Goal: Information Seeking & Learning: Check status

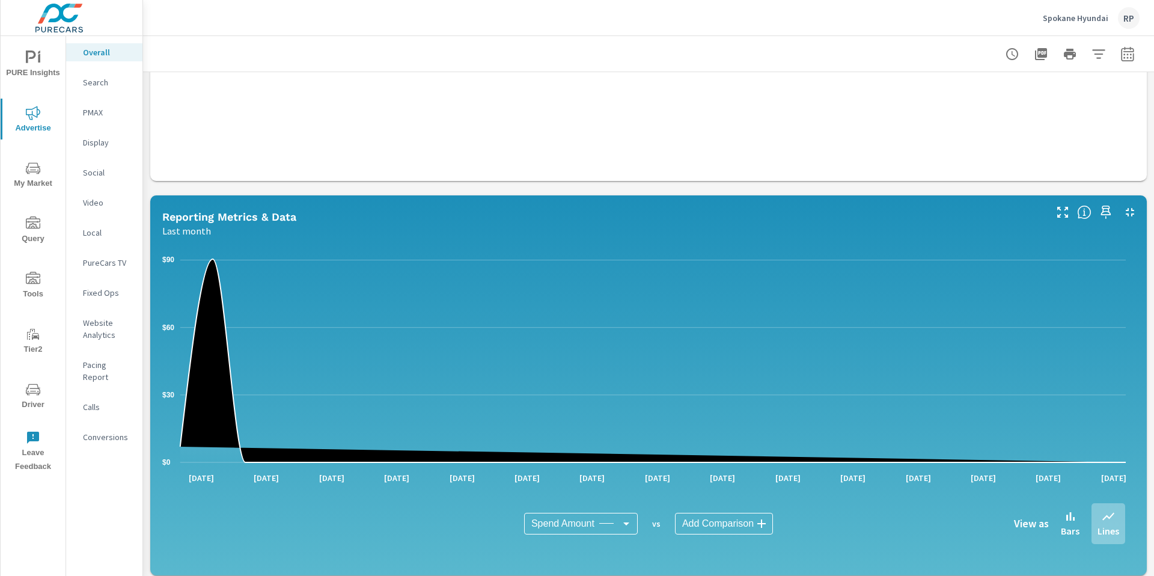
scroll to position [171, 0]
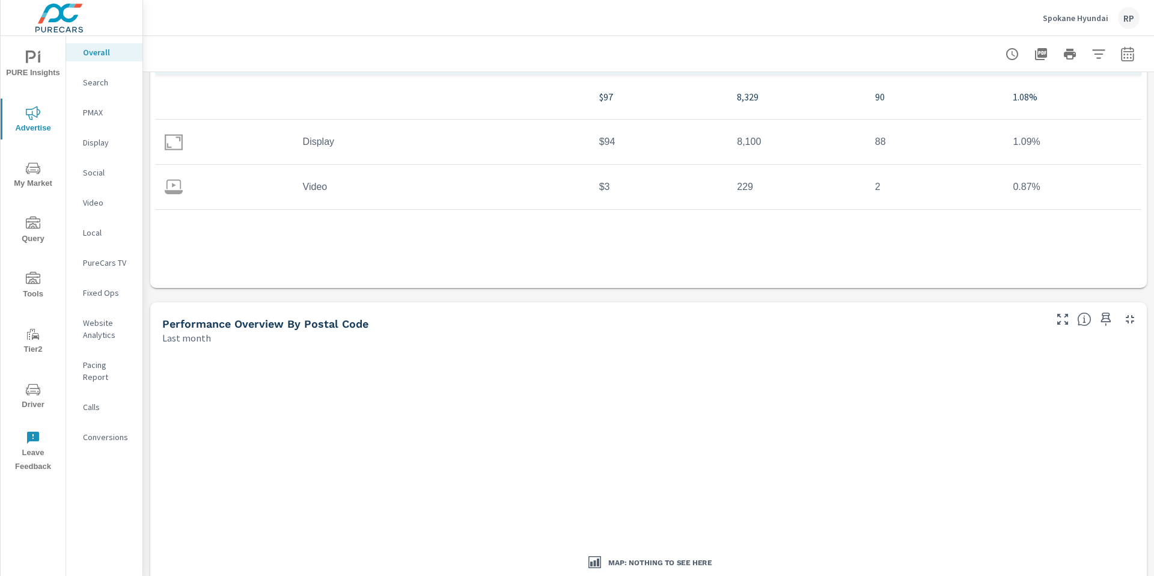
click at [1132, 16] on div "RP" at bounding box center [1129, 18] width 22 height 22
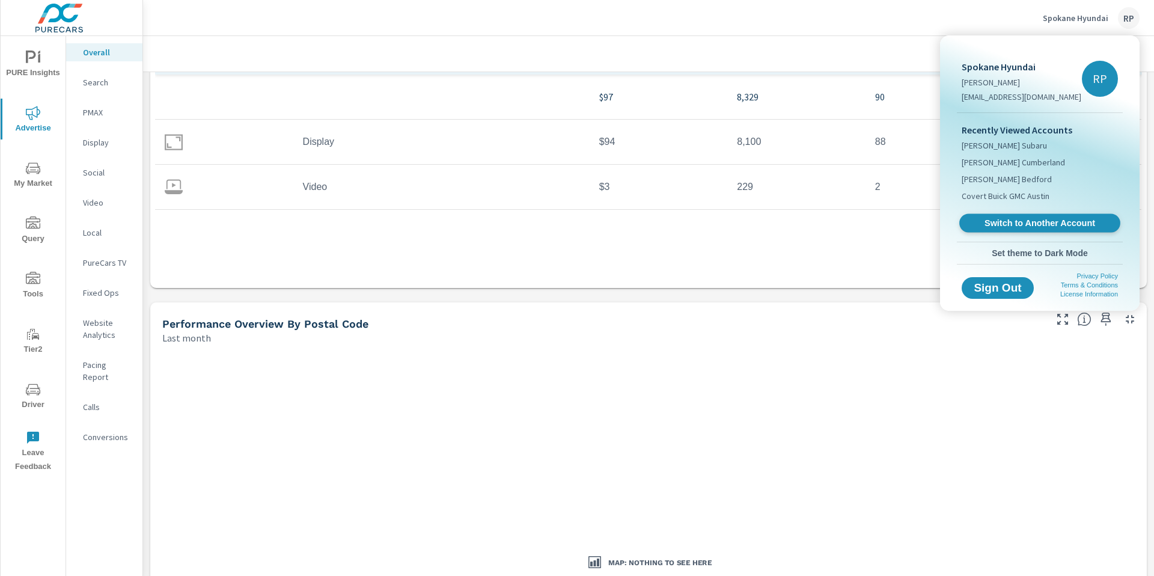
click at [1052, 218] on span "Switch to Another Account" at bounding box center [1039, 223] width 147 height 11
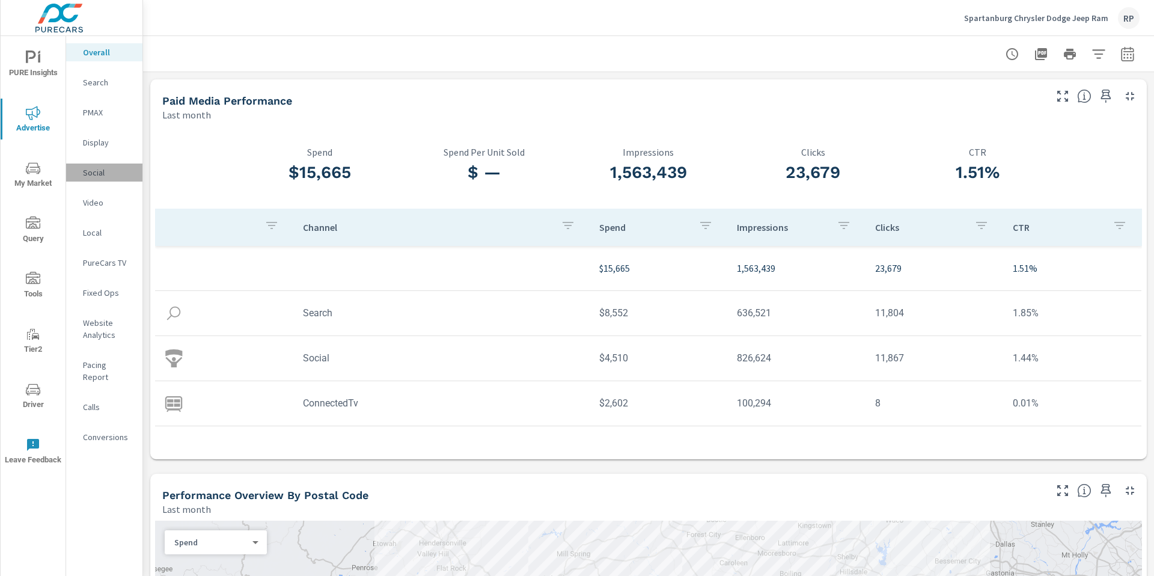
click at [109, 174] on p "Social" at bounding box center [108, 172] width 50 height 12
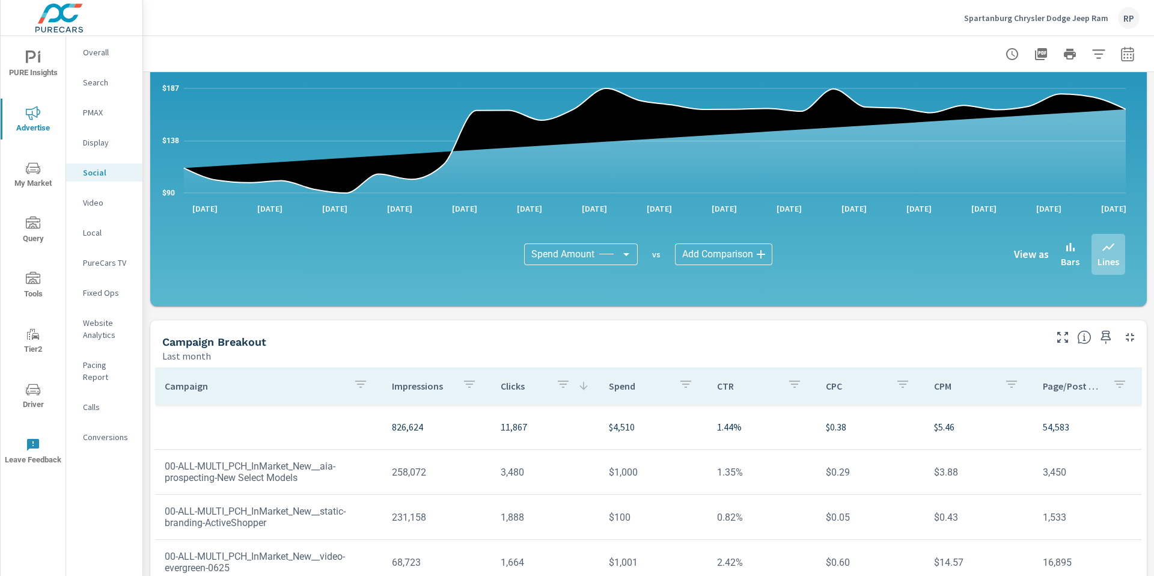
scroll to position [285, 0]
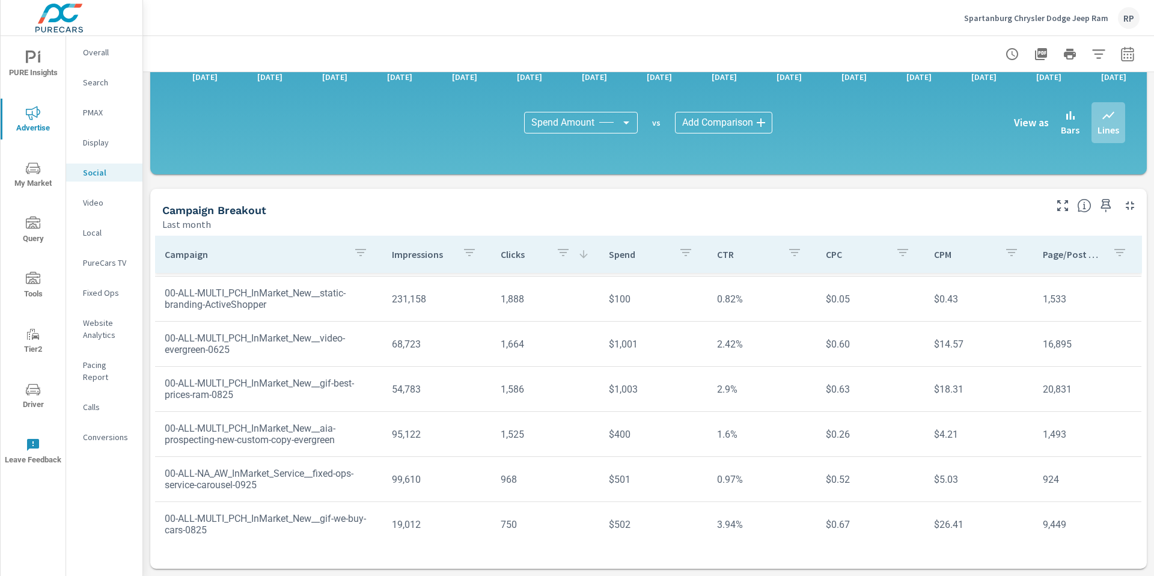
scroll to position [102, 0]
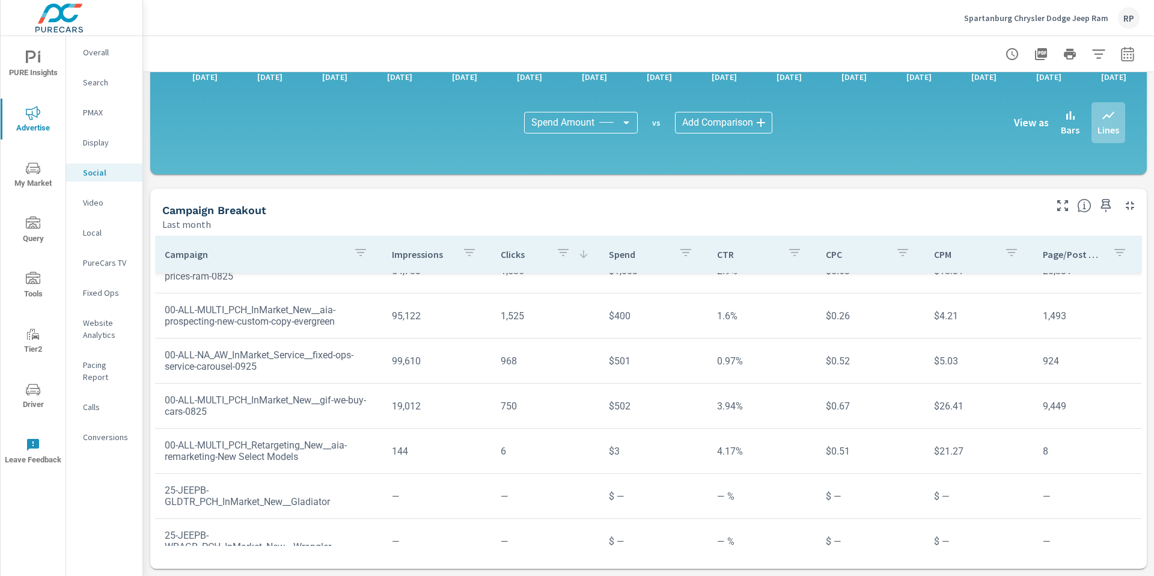
scroll to position [203, 0]
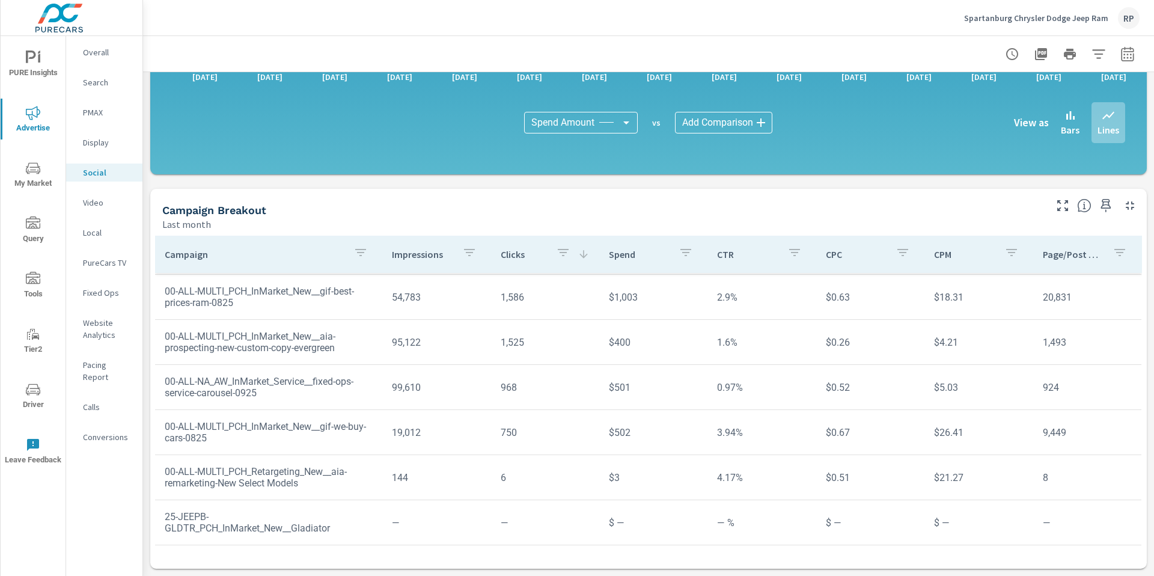
scroll to position [166, 0]
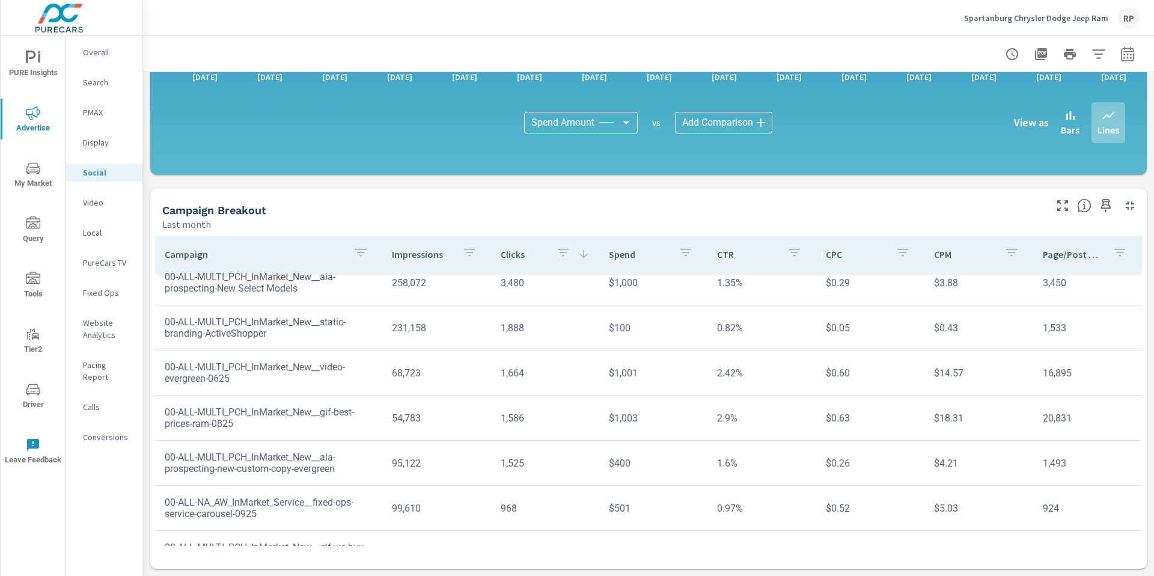
scroll to position [57, 0]
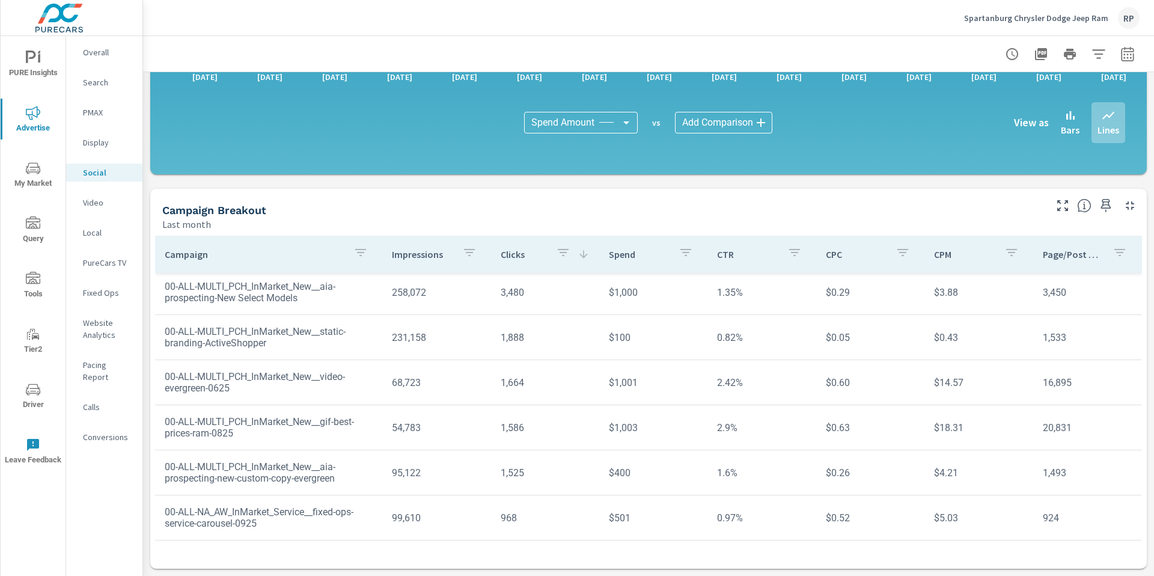
scroll to position [46, 0]
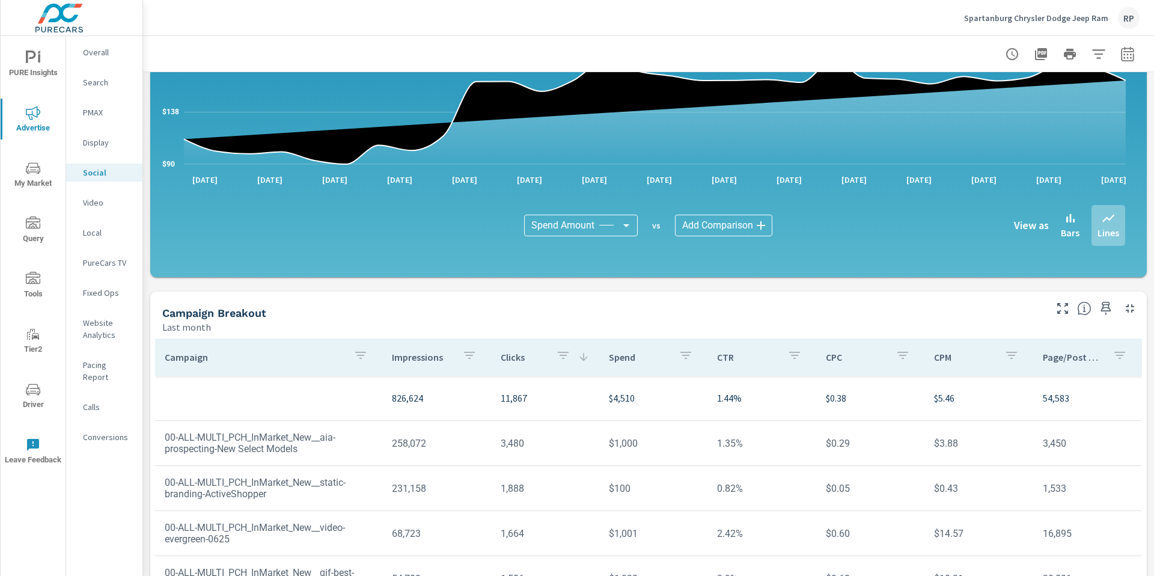
scroll to position [177, 0]
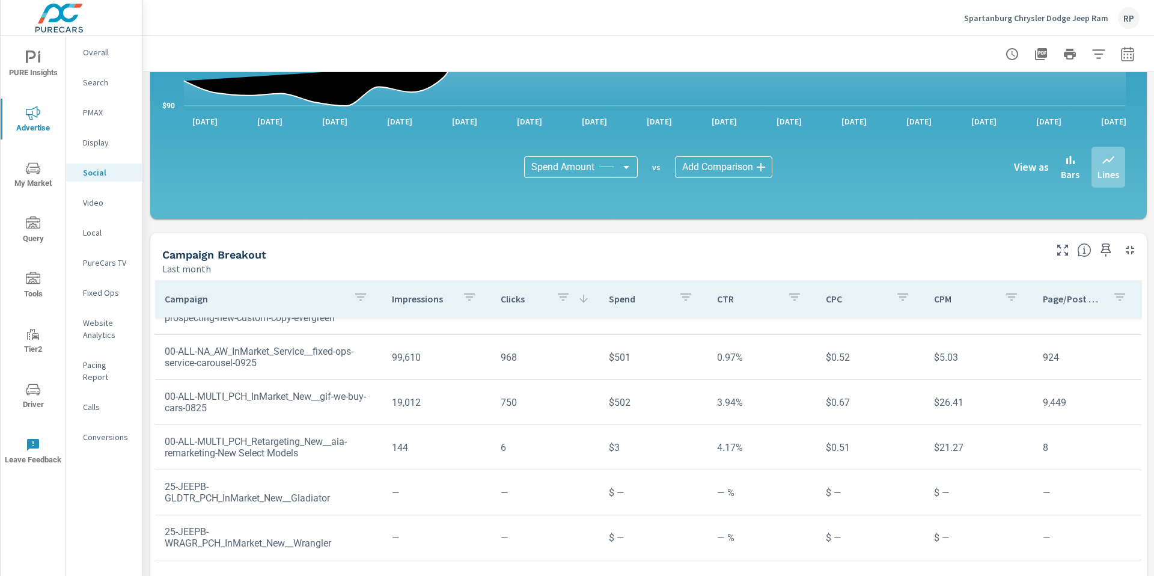
scroll to position [285, 0]
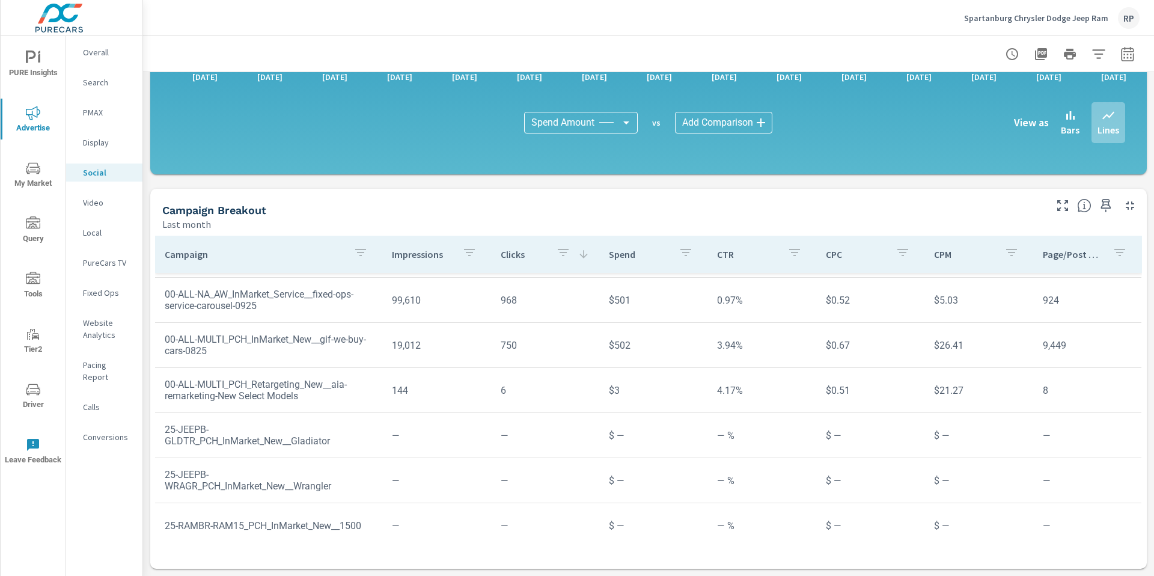
scroll to position [268, 0]
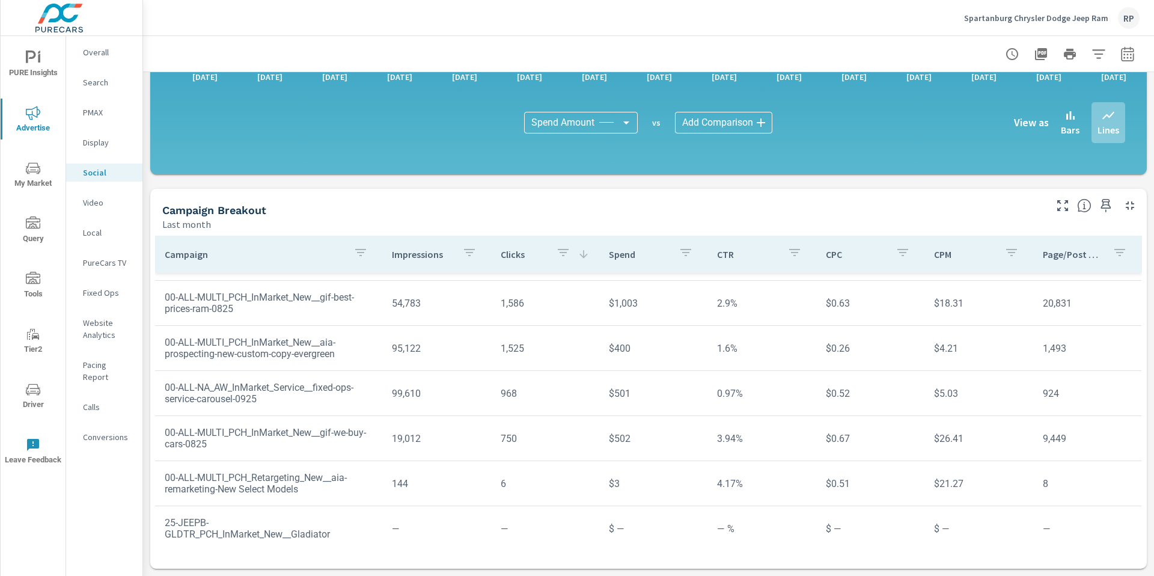
scroll to position [165, 0]
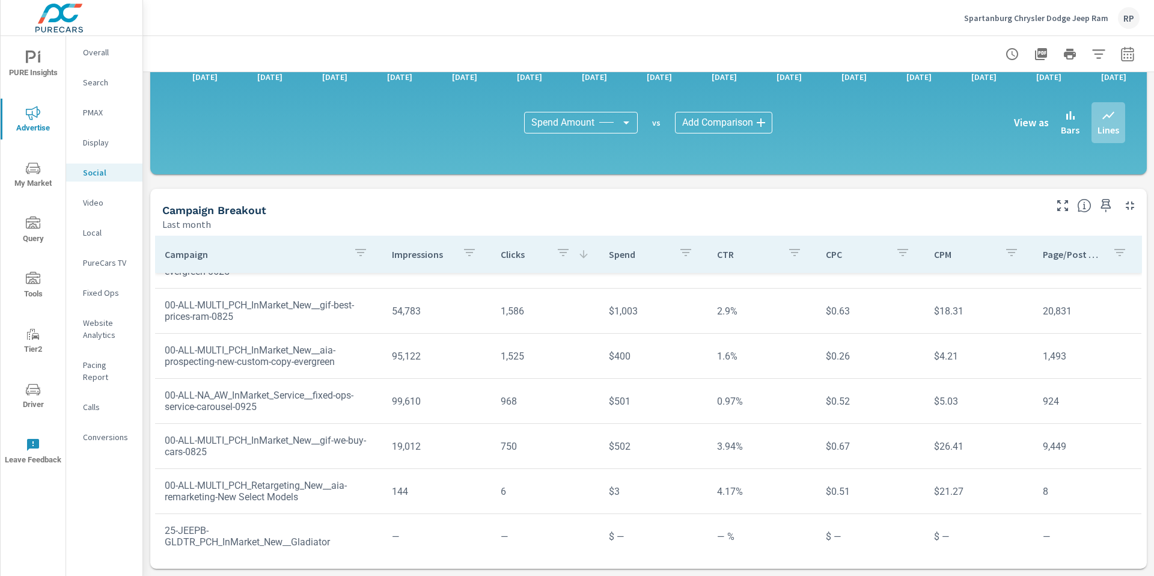
click at [107, 83] on p "Search" at bounding box center [108, 82] width 50 height 12
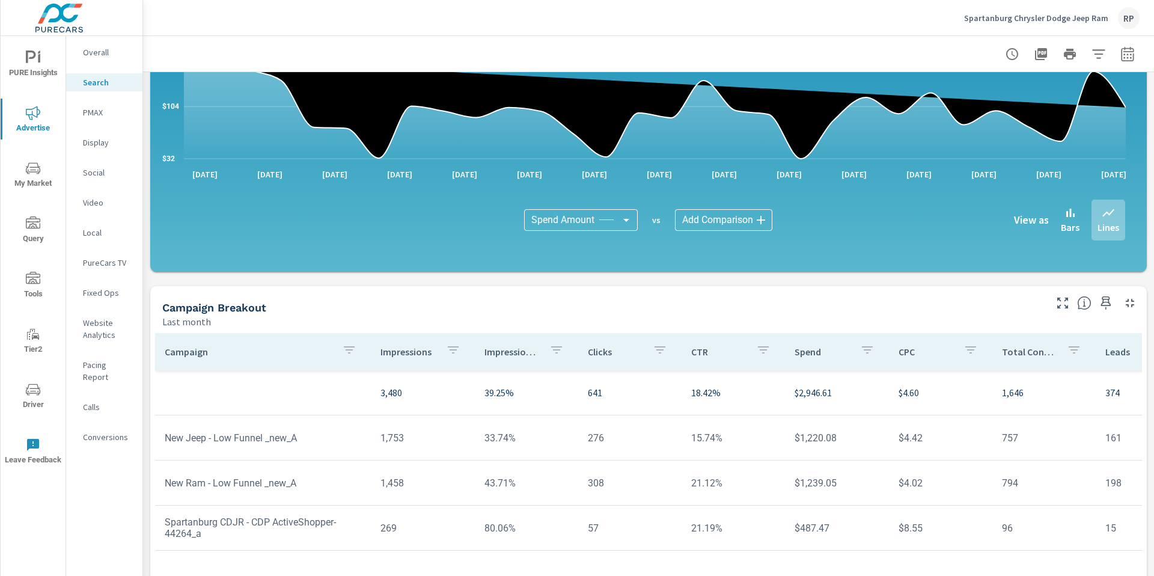
scroll to position [778, 0]
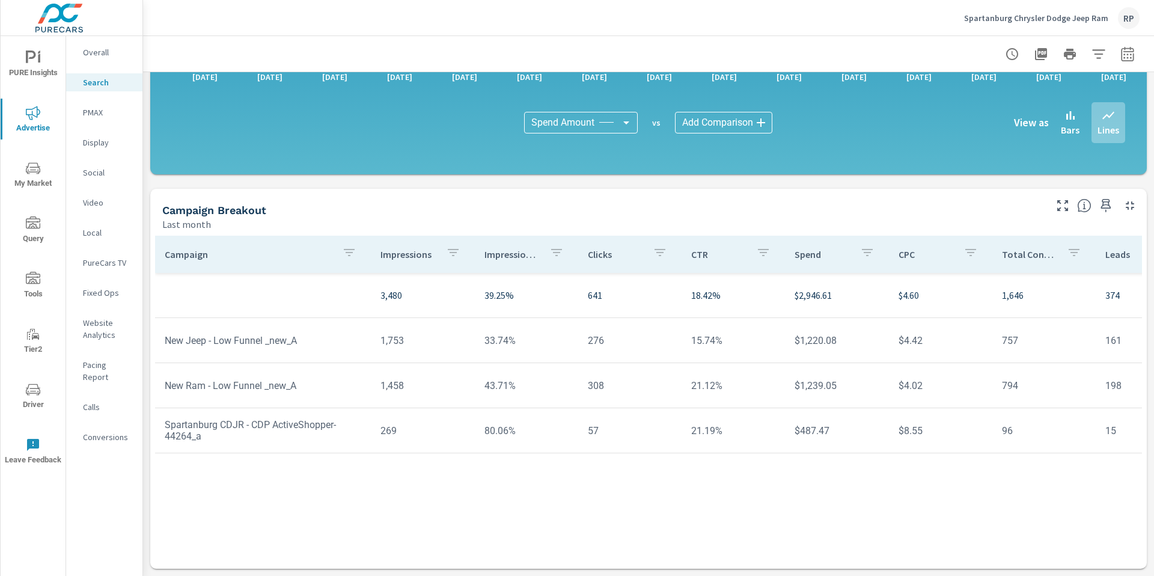
click at [88, 109] on p "PMAX" at bounding box center [108, 112] width 50 height 12
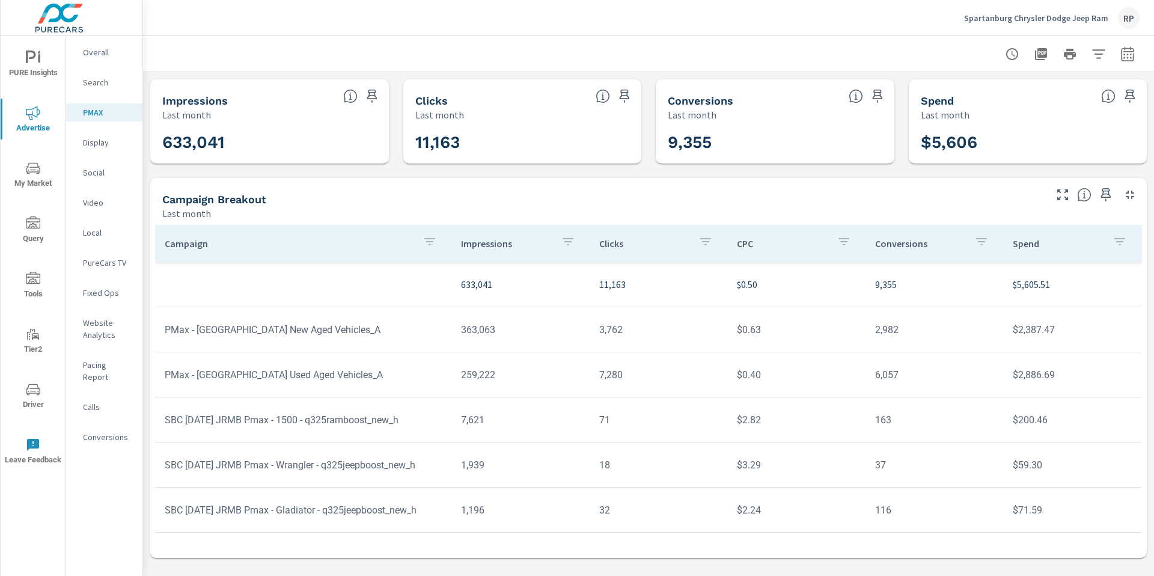
click at [1124, 57] on icon "button" at bounding box center [1127, 55] width 8 height 5
select select "Last month"
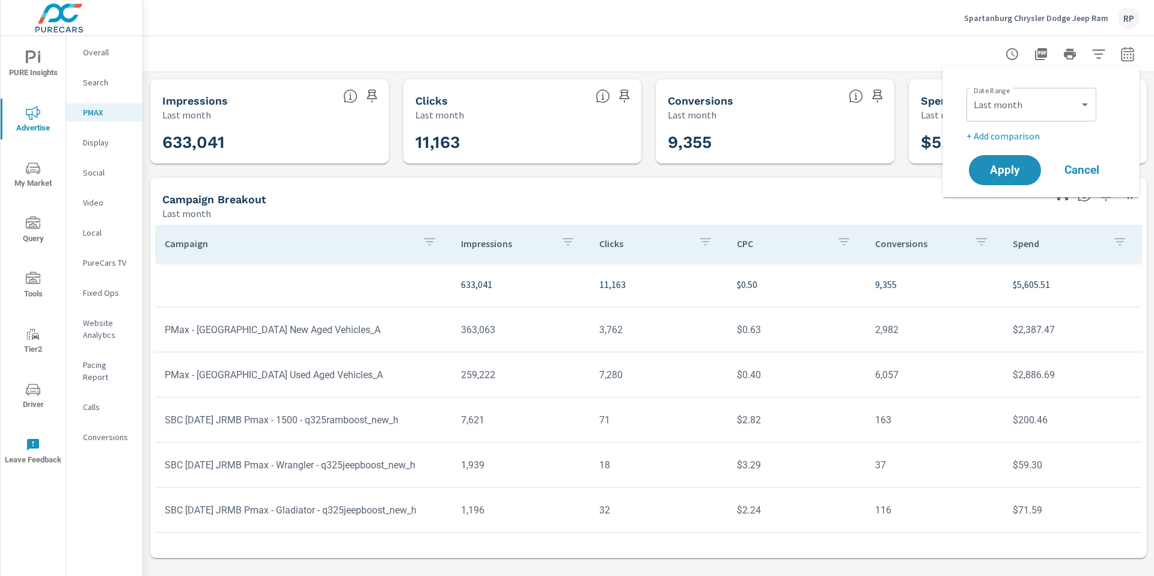
click at [878, 56] on div at bounding box center [648, 53] width 982 height 35
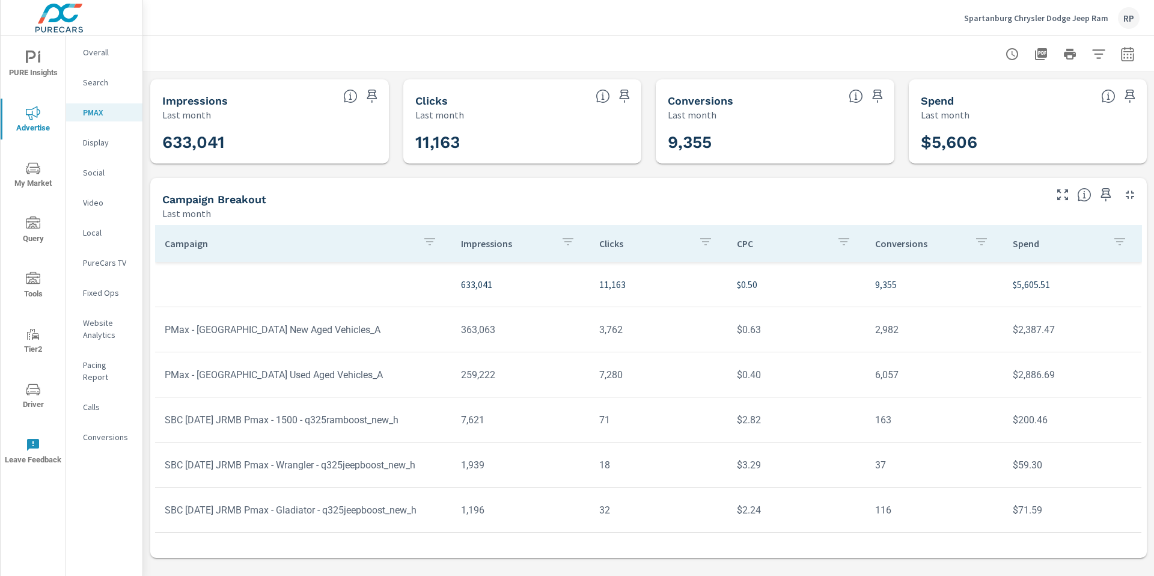
click at [111, 54] on p "Overall" at bounding box center [108, 52] width 50 height 12
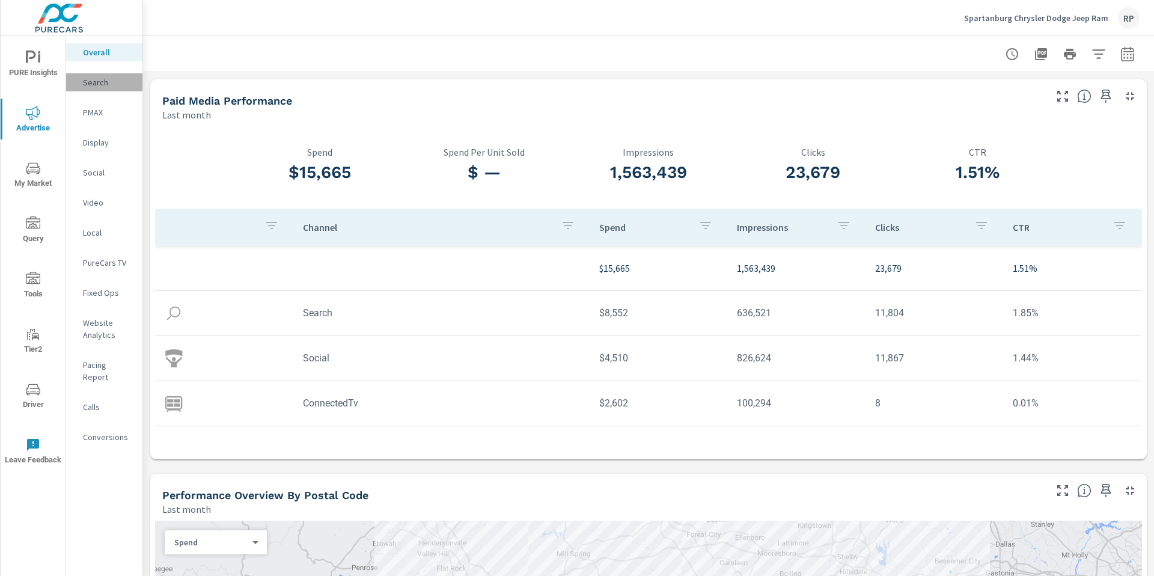
click at [104, 85] on p "Search" at bounding box center [108, 82] width 50 height 12
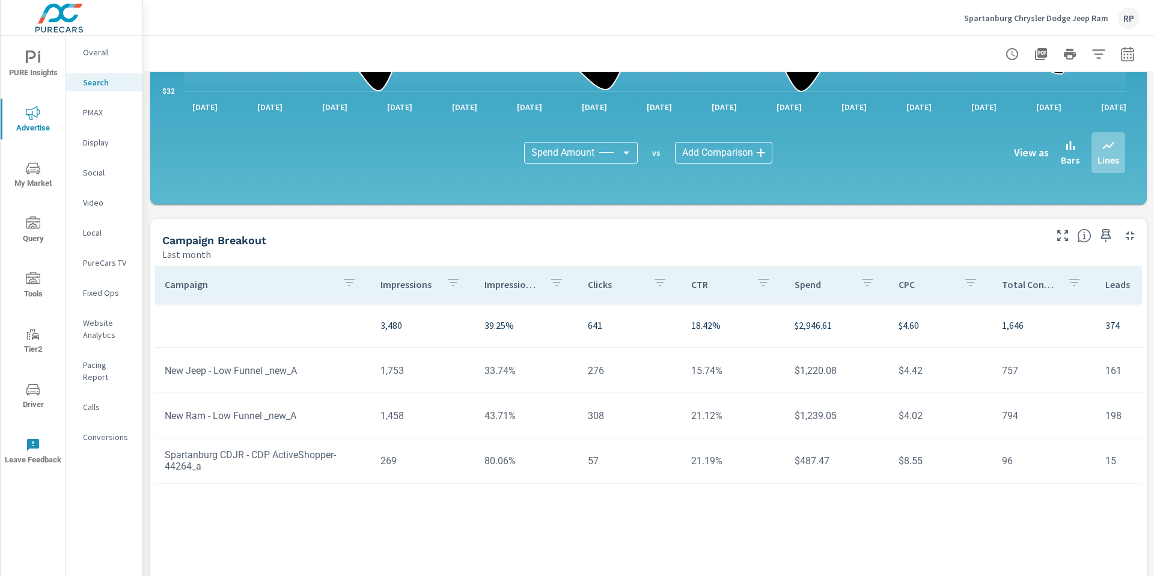
scroll to position [778, 0]
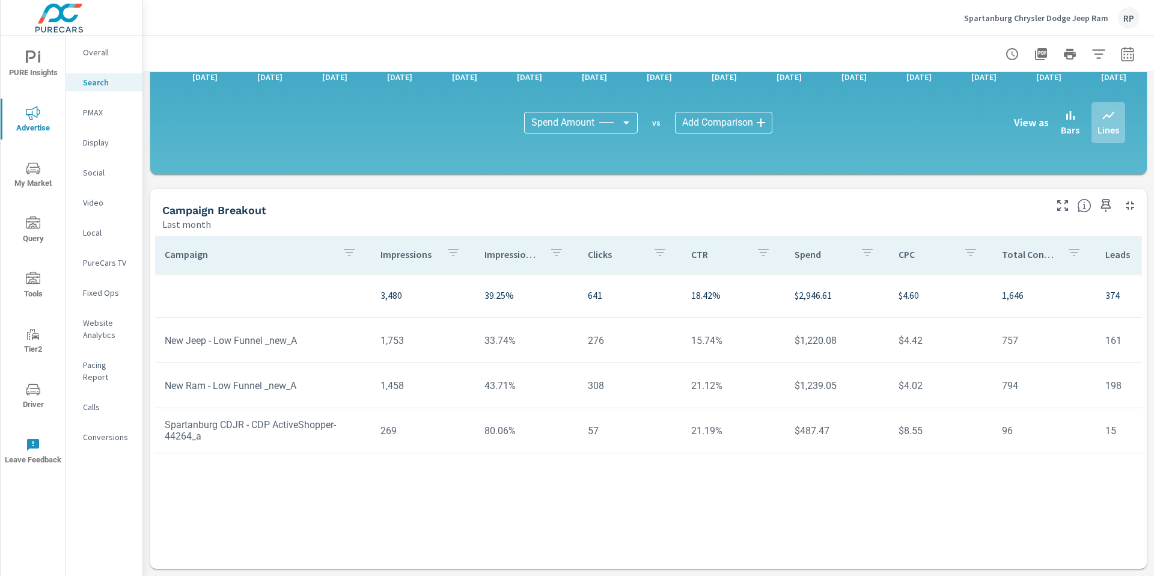
click at [105, 114] on p "PMAX" at bounding box center [108, 112] width 50 height 12
